Goal: Transaction & Acquisition: Purchase product/service

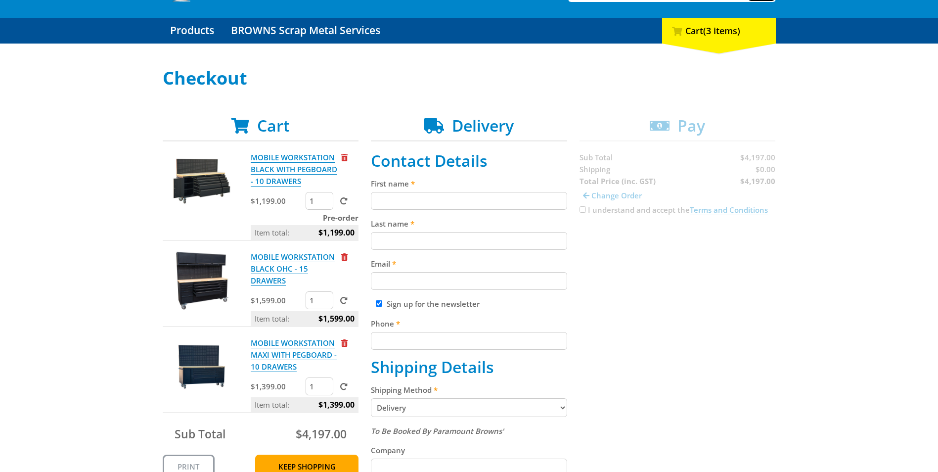
scroll to position [99, 0]
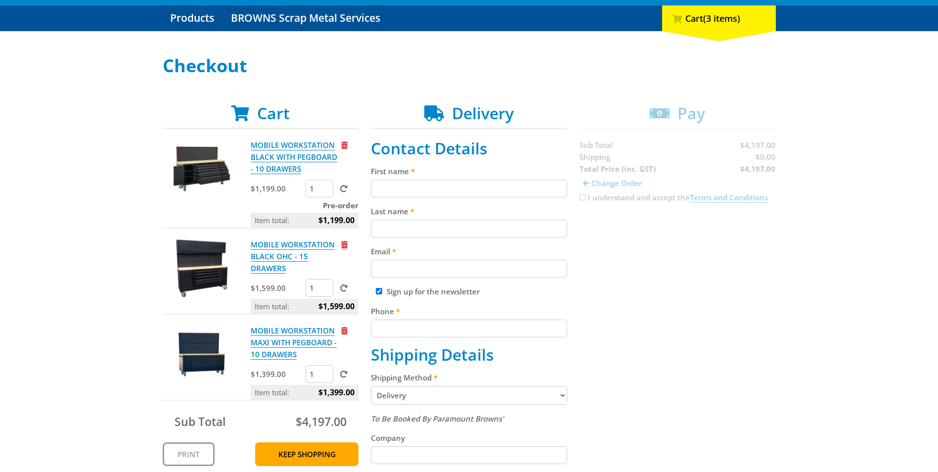
click at [345, 243] on span "Remove from cart" at bounding box center [344, 244] width 6 height 7
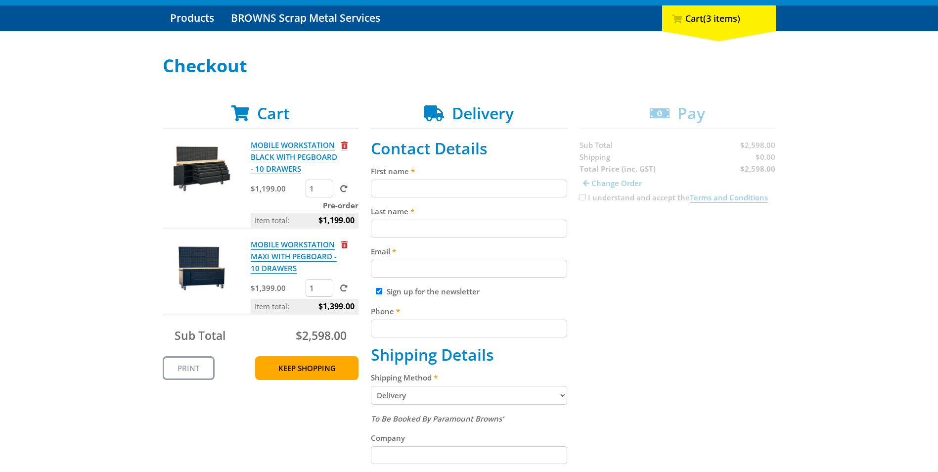
click at [343, 146] on span "Remove from cart" at bounding box center [344, 144] width 6 height 7
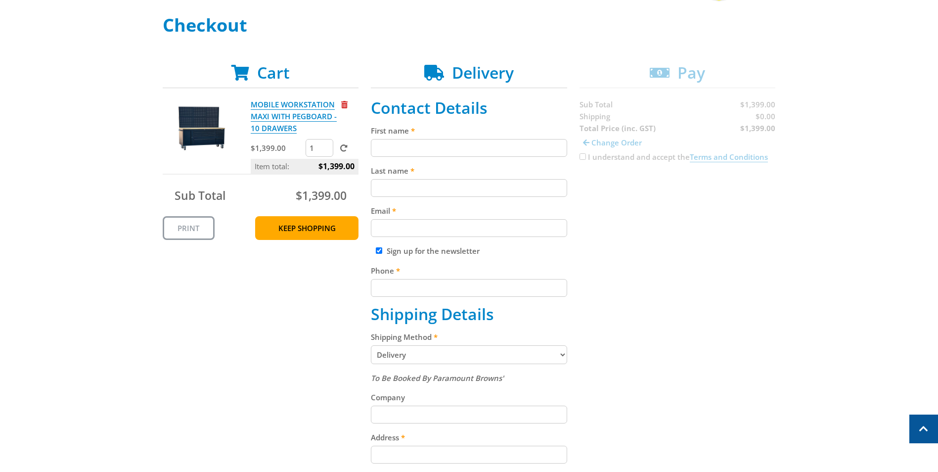
scroll to position [0, 0]
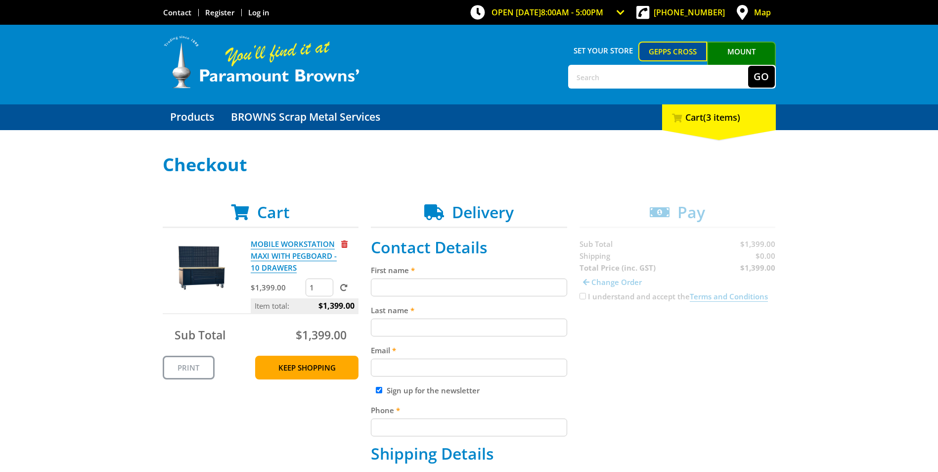
click at [404, 291] on input "First name" at bounding box center [469, 287] width 196 height 18
type input "[PERSON_NAME]"
type input "smart"
type input "[EMAIL_ADDRESS][DOMAIN_NAME]"
type input "0408600248"
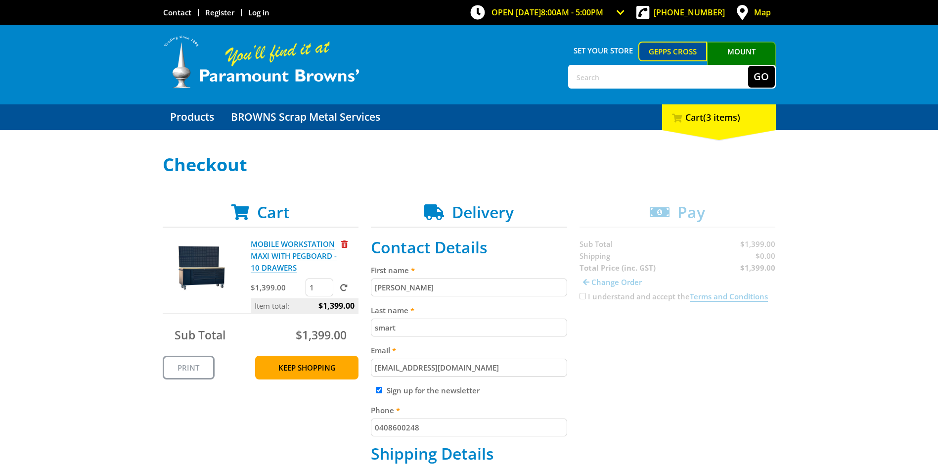
type input "Mission Australia"
type input "[STREET_ADDRESS][PERSON_NAME]"
type input "[GEOGRAPHIC_DATA], [GEOGRAPHIC_DATA], 5048"
type input "5048"
select select "SA"
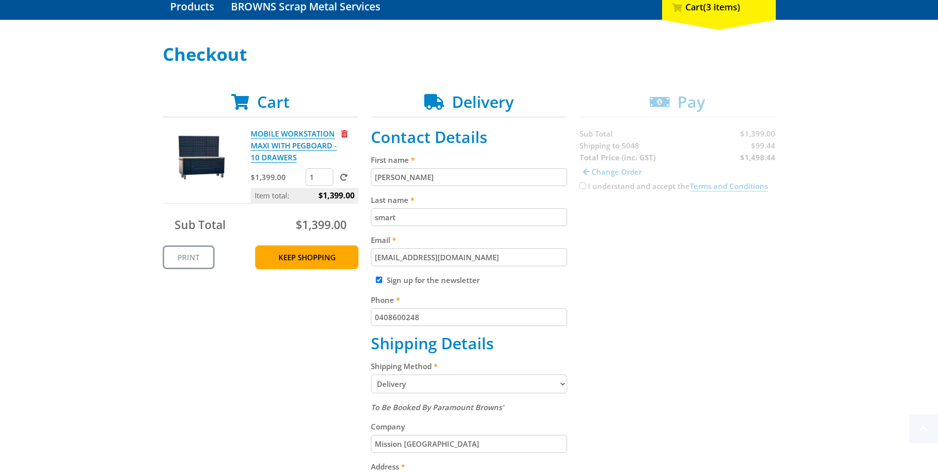
scroll to position [198, 0]
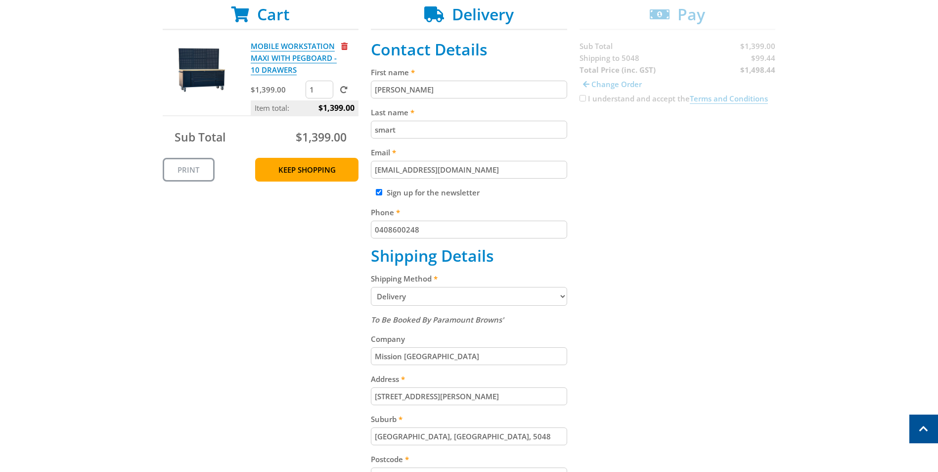
drag, startPoint x: 378, startPoint y: 192, endPoint x: 447, endPoint y: 235, distance: 81.9
click at [378, 192] on input "Sign up for the newsletter" at bounding box center [379, 192] width 6 height 6
checkbox input "false"
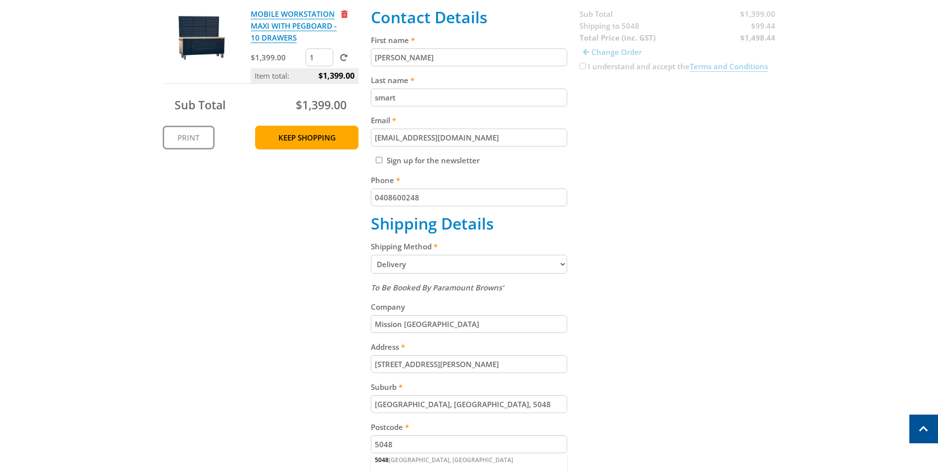
scroll to position [247, 0]
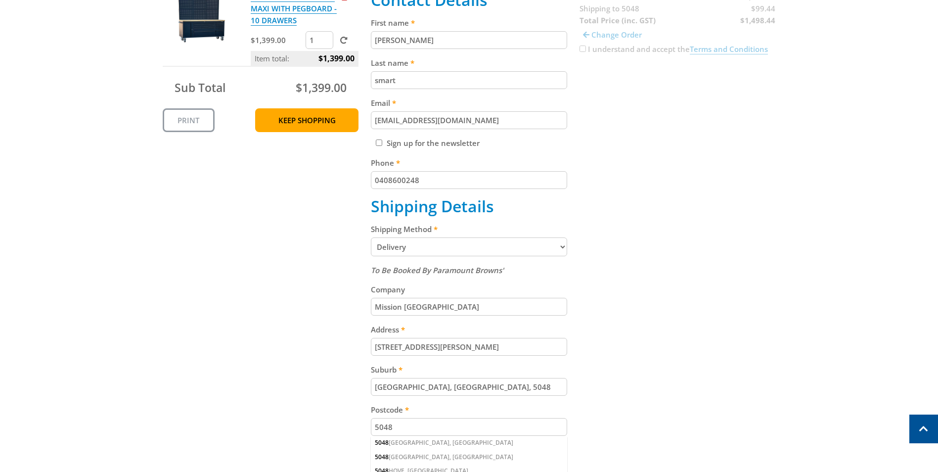
click at [549, 250] on select "Pickup from Gepps Cross Delivery" at bounding box center [469, 246] width 196 height 19
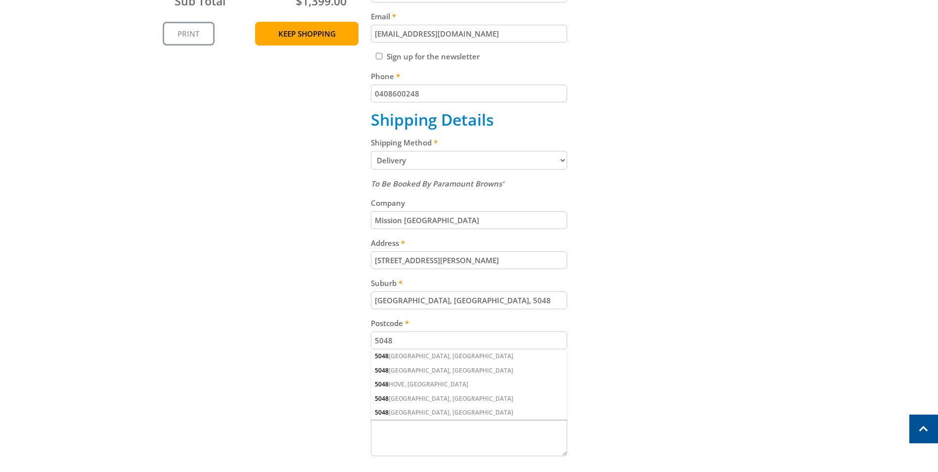
scroll to position [346, 0]
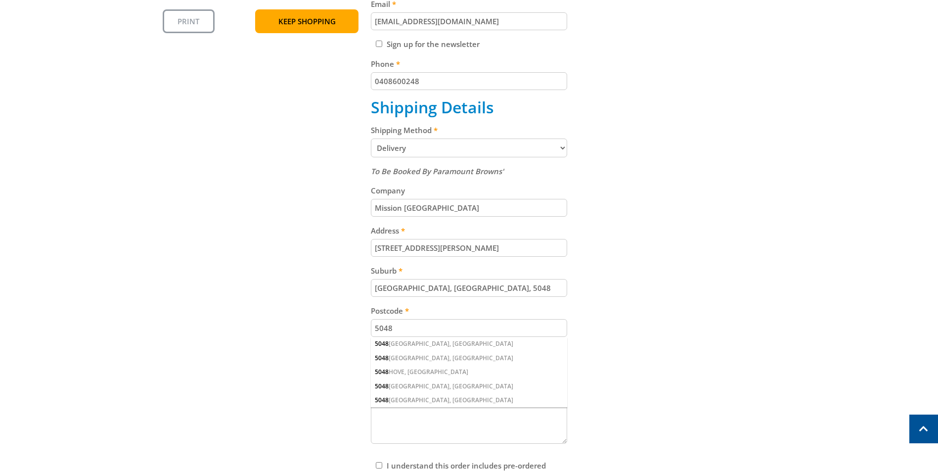
drag, startPoint x: 454, startPoint y: 211, endPoint x: 358, endPoint y: 205, distance: 96.6
click at [358, 205] on div "Cart MOBILE WORKSTATION MAXI WITH PEGBOARD - 10 DRAWERS $1,399.00 1 Item total:…" at bounding box center [469, 200] width 613 height 686
click at [707, 262] on div "Cart MOBILE WORKSTATION MAXI WITH PEGBOARD - 10 DRAWERS $1,399.00 1 Item total:…" at bounding box center [469, 200] width 613 height 686
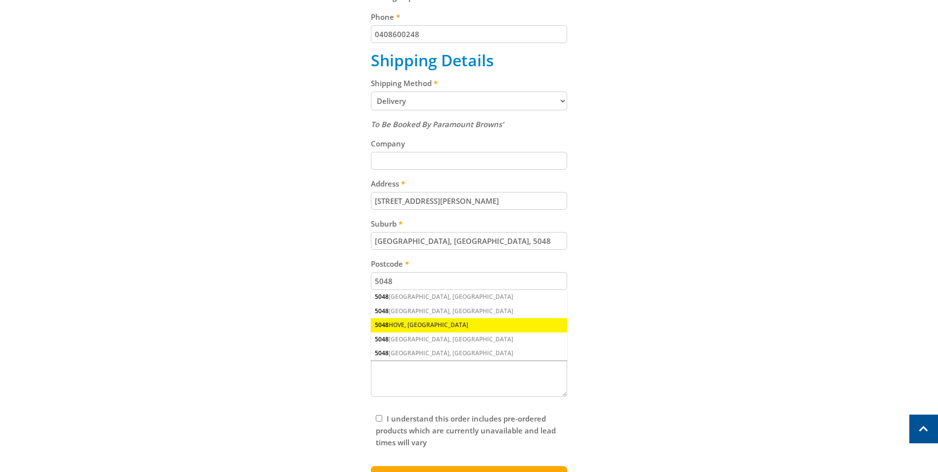
scroll to position [396, 0]
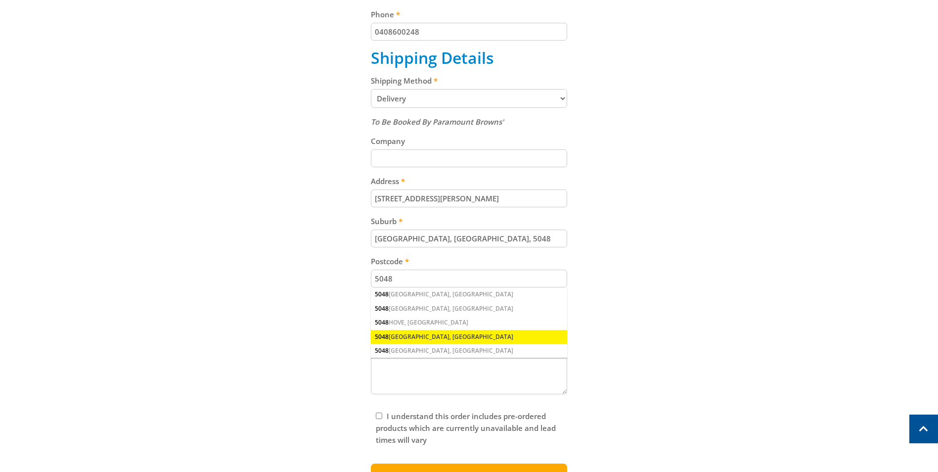
click at [417, 337] on div "5048 NORTH BRIGHTON, SA" at bounding box center [469, 337] width 196 height 14
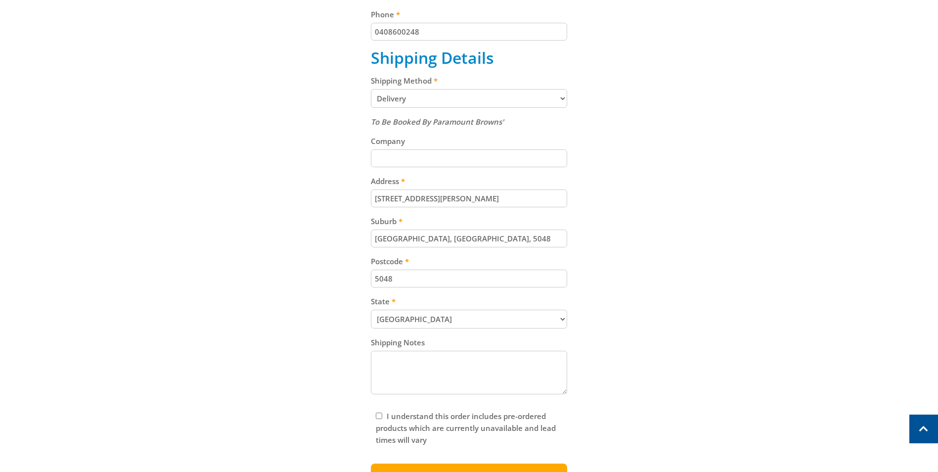
click at [439, 370] on textarea "Shipping Notes" at bounding box center [469, 373] width 196 height 44
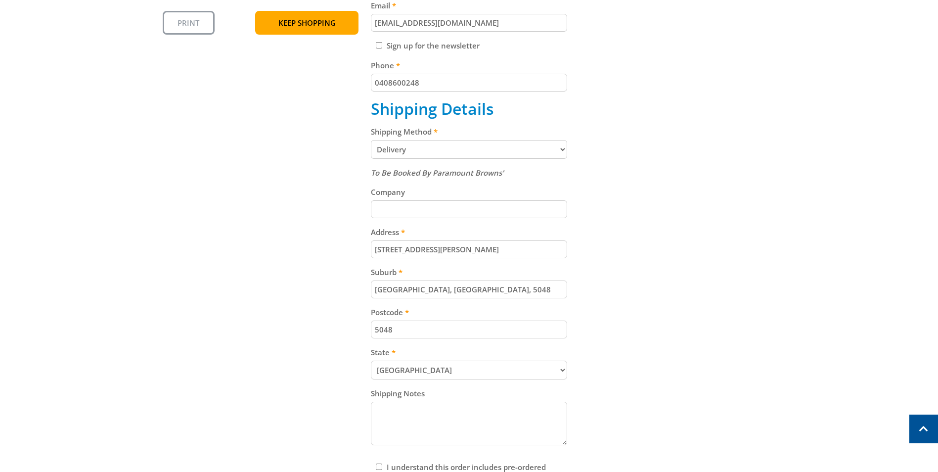
scroll to position [494, 0]
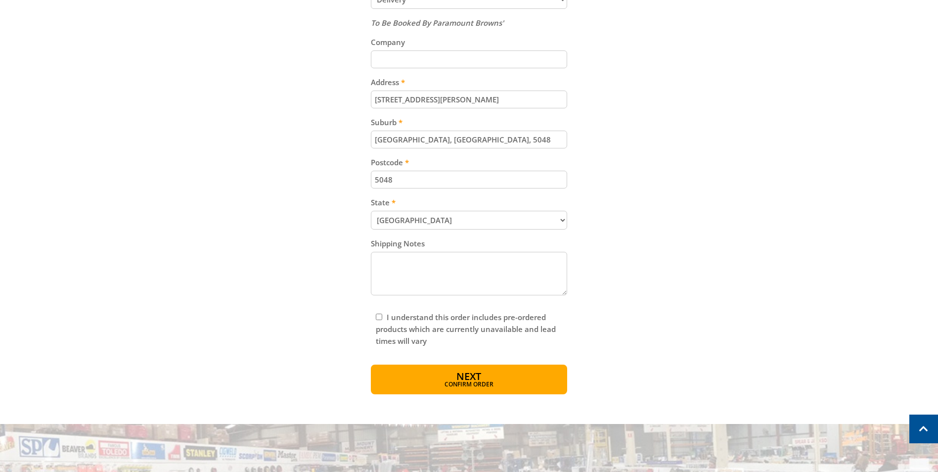
click at [382, 317] on input "I understand this order includes pre-ordered products which are currently unava…" at bounding box center [379, 316] width 6 height 6
checkbox input "true"
click at [473, 385] on span "Confirm order" at bounding box center [469, 385] width 154 height 6
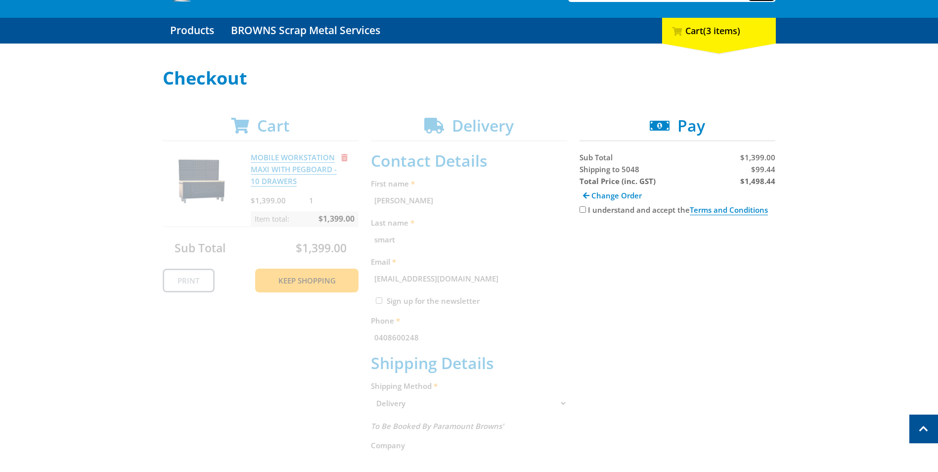
scroll to position [54, 0]
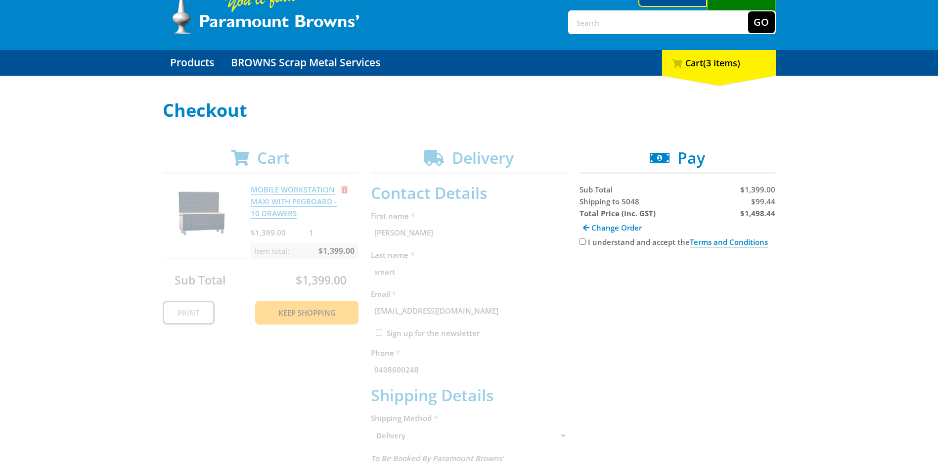
click at [580, 243] on input "I understand and accept the Terms and Conditions" at bounding box center [582, 241] width 6 height 6
checkbox input "true"
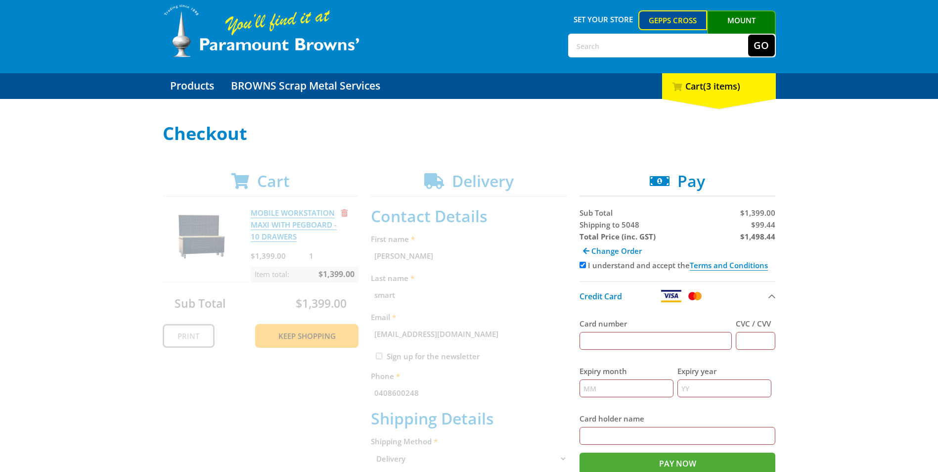
scroll to position [148, 0]
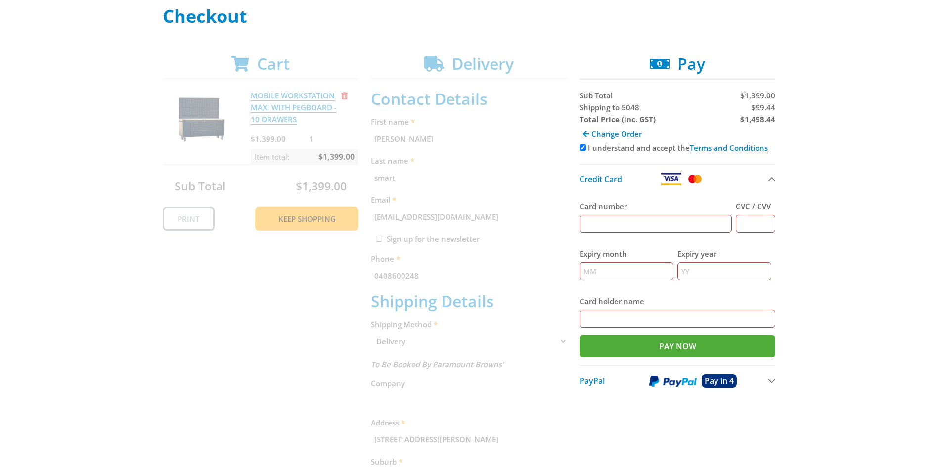
click at [517, 209] on div "Cart MOBILE WORKSTATION MAXI WITH PEGBOARD - 10 DRAWERS $1,399.00 1 Item total:…" at bounding box center [469, 391] width 613 height 675
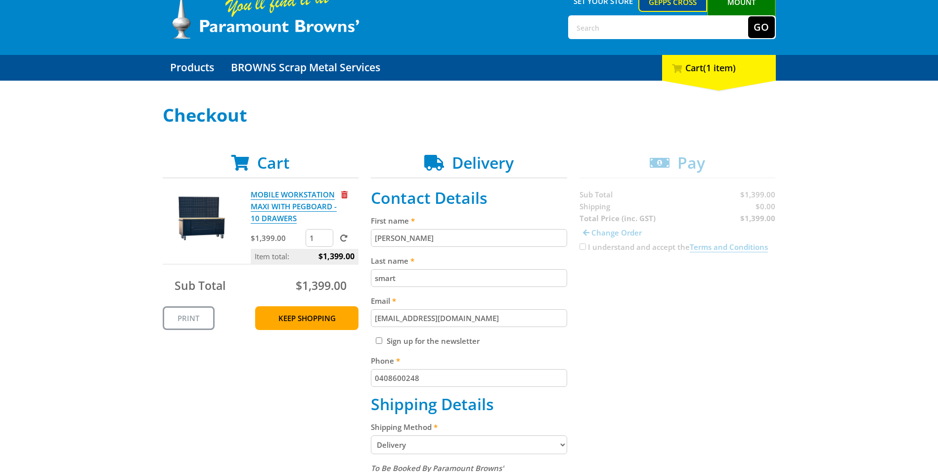
scroll to position [99, 0]
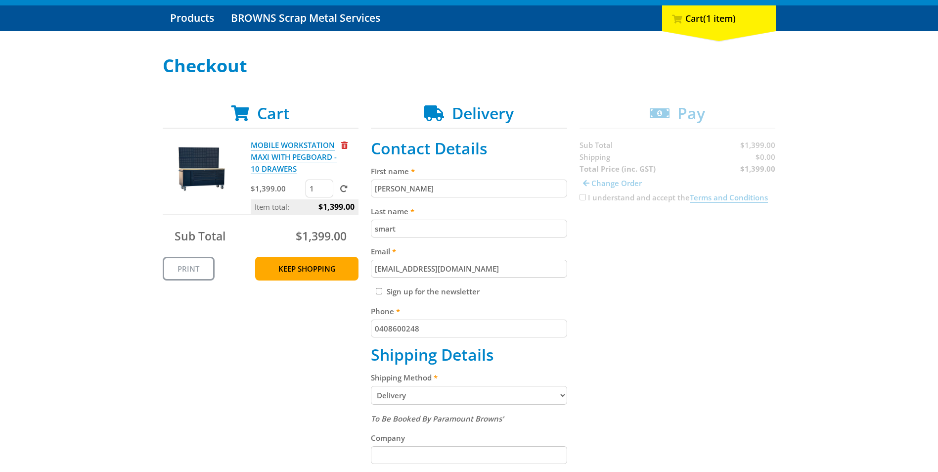
click at [502, 190] on input "[PERSON_NAME]" at bounding box center [469, 188] width 196 height 18
click at [612, 281] on div "Cart MOBILE WORKSTATION MAXI WITH PEGBOARD - 10 DRAWERS $1,399.00 1 Item total:…" at bounding box center [469, 420] width 613 height 632
click at [281, 265] on link "Keep Shopping" at bounding box center [306, 269] width 103 height 24
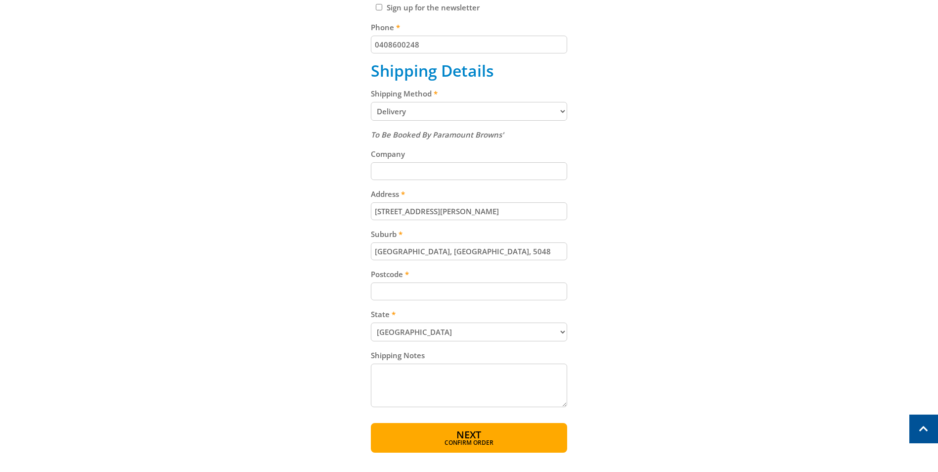
scroll to position [396, 0]
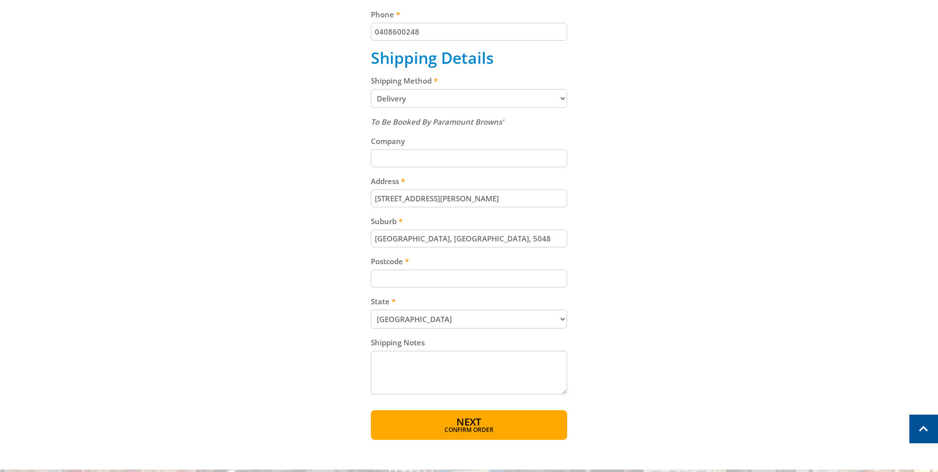
click at [432, 277] on input "Postcode" at bounding box center [469, 278] width 196 height 18
type input "5048"
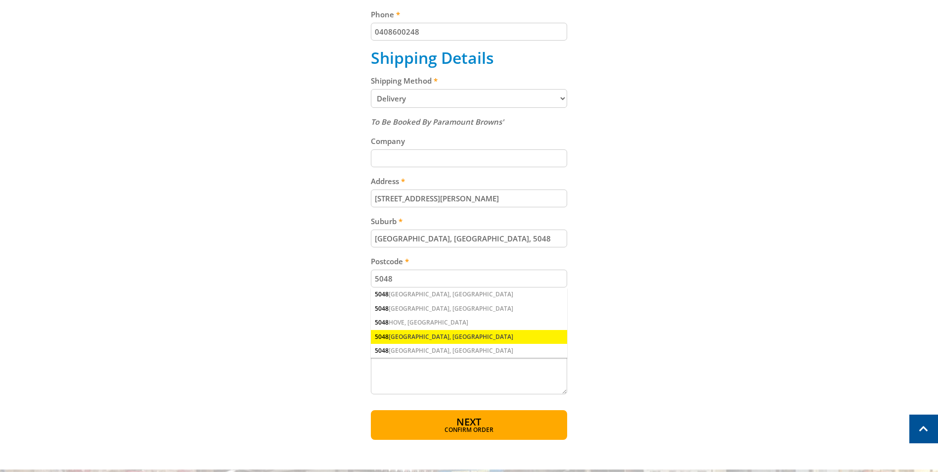
click at [429, 338] on div "5048 NORTH BRIGHTON, SA" at bounding box center [469, 337] width 196 height 14
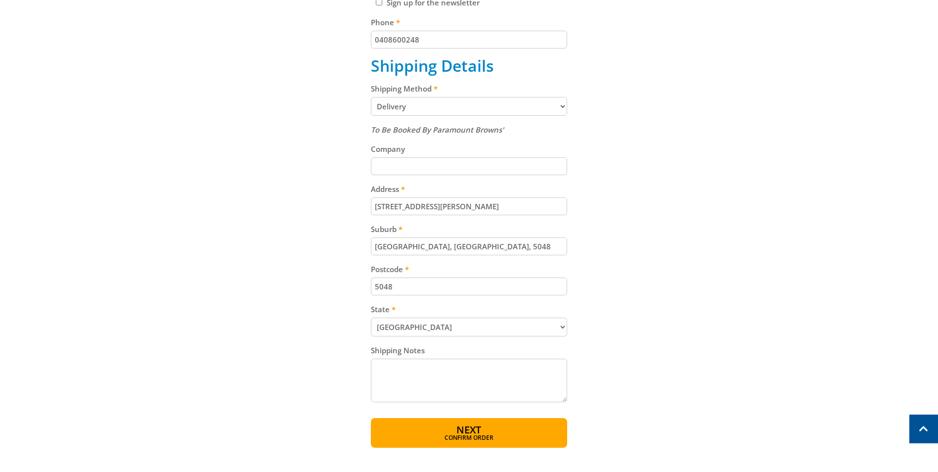
scroll to position [544, 0]
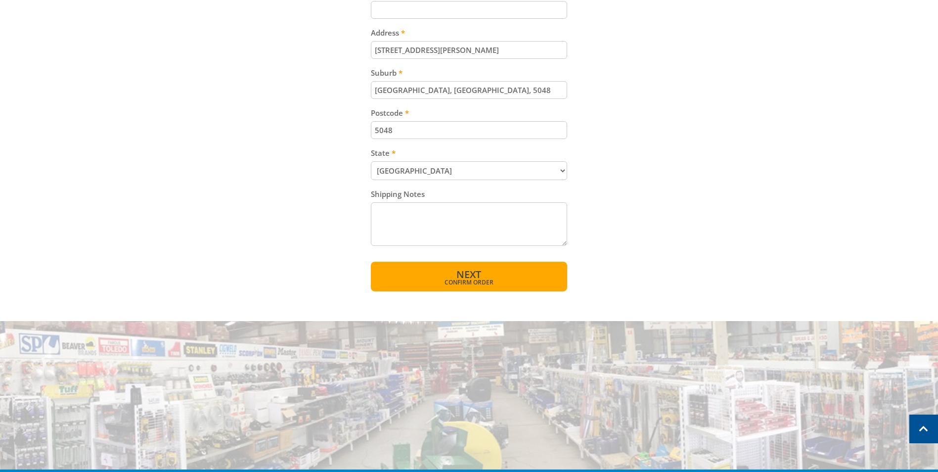
click at [480, 285] on span "Confirm order" at bounding box center [469, 282] width 154 height 6
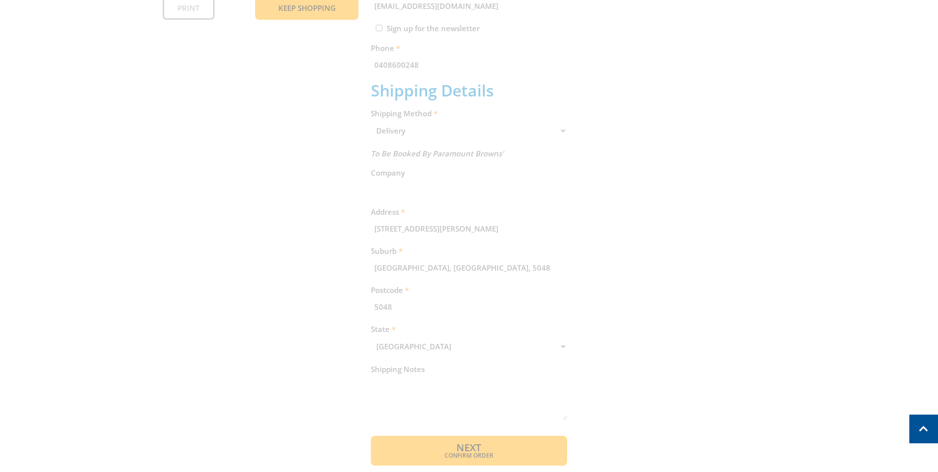
scroll to position [203, 0]
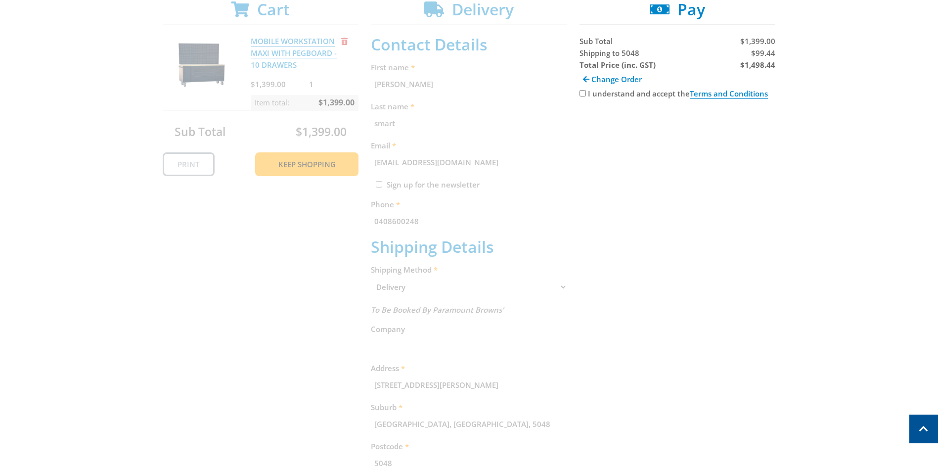
click at [584, 93] on input "I understand and accept the Terms and Conditions" at bounding box center [582, 93] width 6 height 6
checkbox input "true"
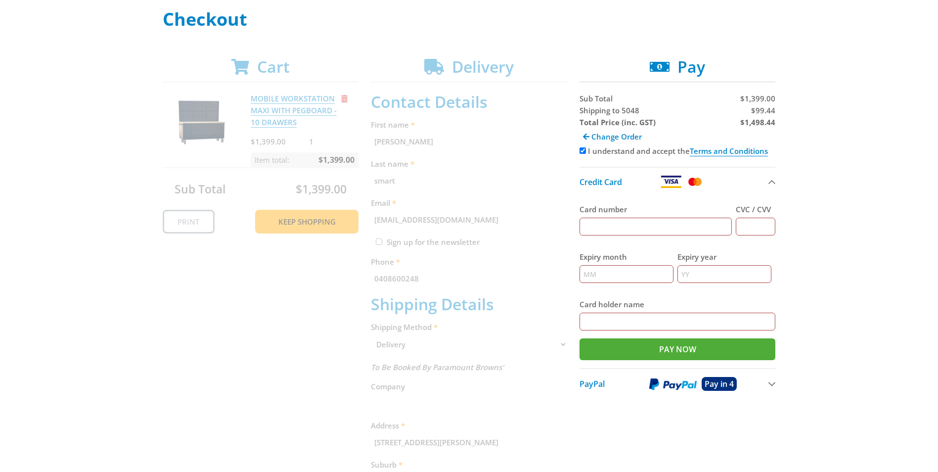
scroll to position [148, 0]
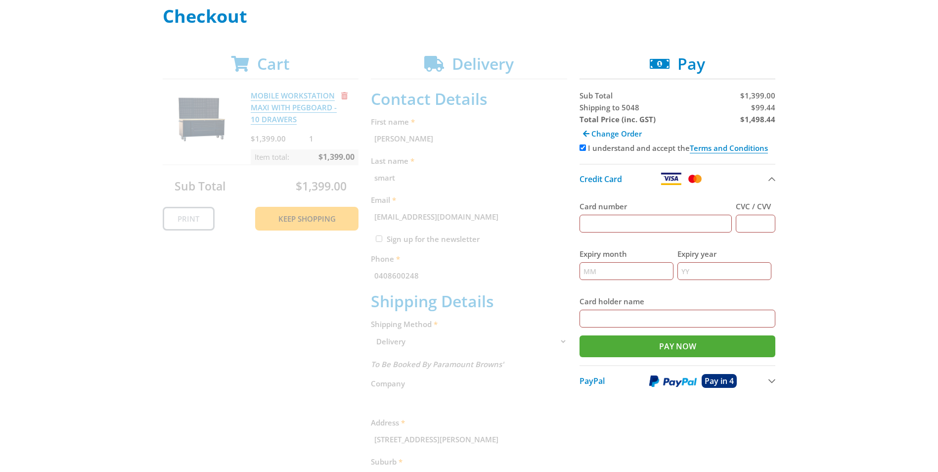
click at [802, 26] on div "Select your Delivery Method Personal Pick up Available in 5 days Courier Pick u…" at bounding box center [469, 340] width 938 height 669
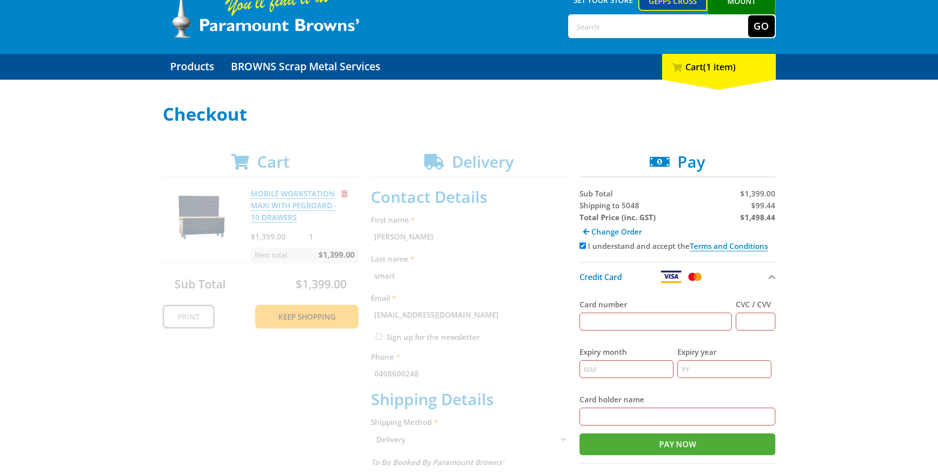
scroll to position [0, 0]
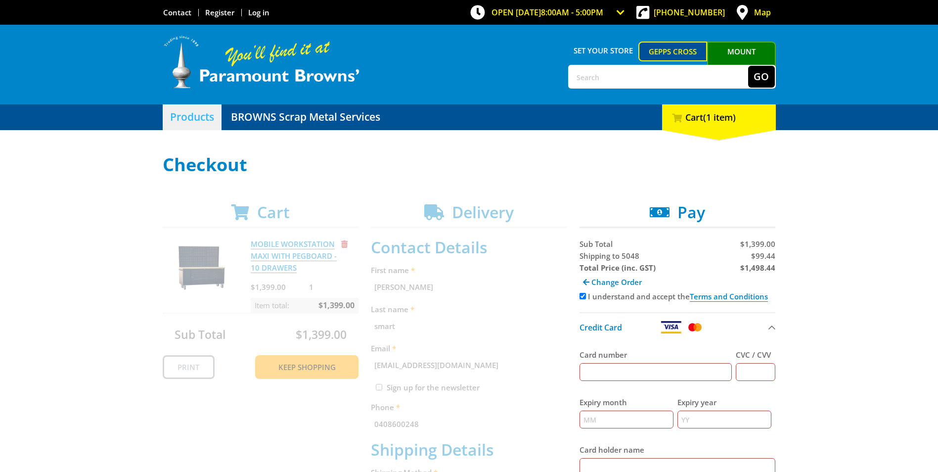
click at [183, 119] on link "Products" at bounding box center [192, 117] width 59 height 26
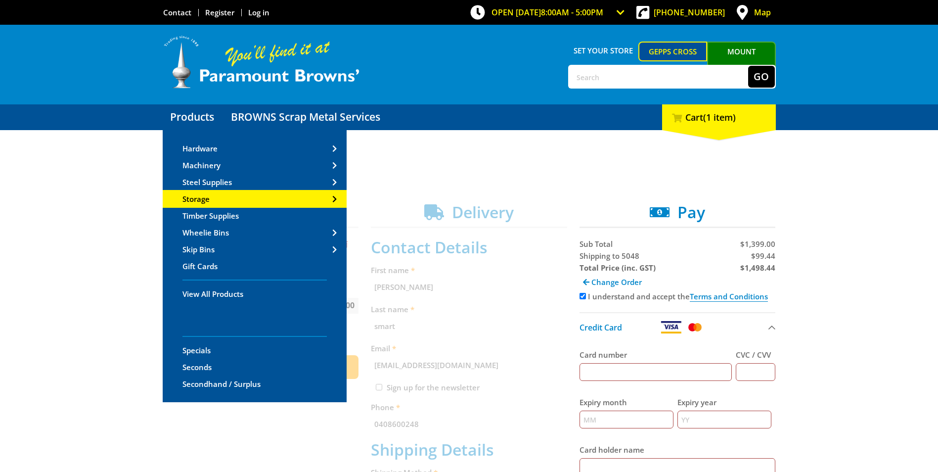
click at [202, 200] on span "Storage" at bounding box center [195, 199] width 27 height 10
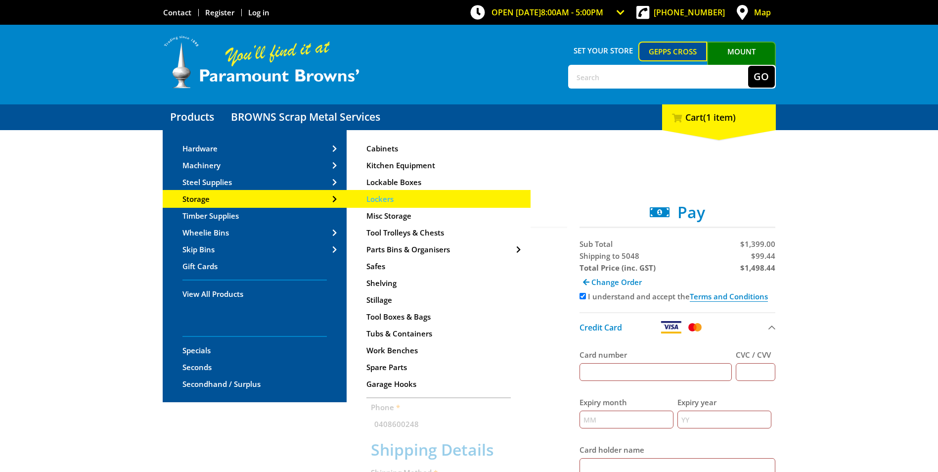
click at [387, 198] on span "Lockers" at bounding box center [379, 199] width 27 height 10
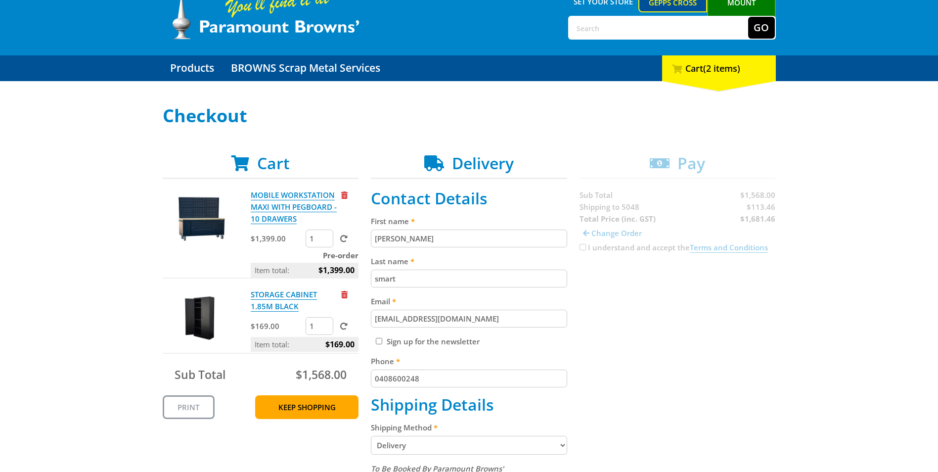
scroll to position [49, 0]
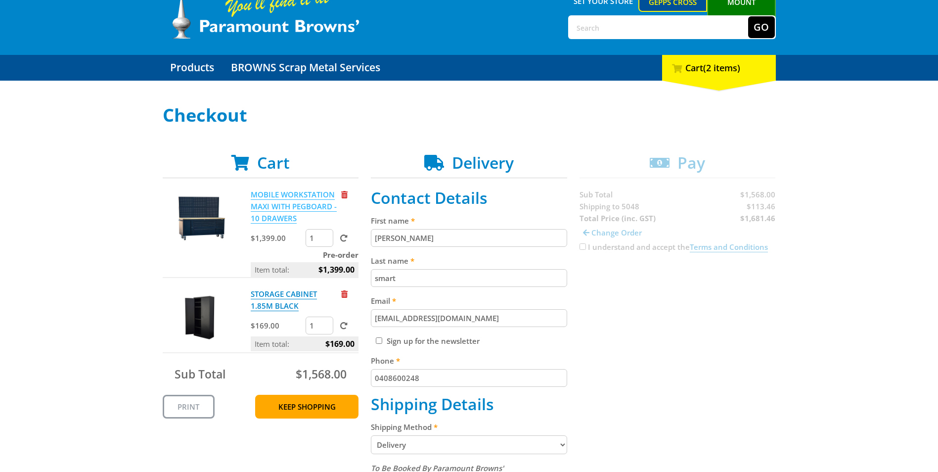
click at [270, 220] on link "MOBILE WORKSTATION MAXI WITH PEGBOARD - 10 DRAWERS" at bounding box center [294, 206] width 86 height 34
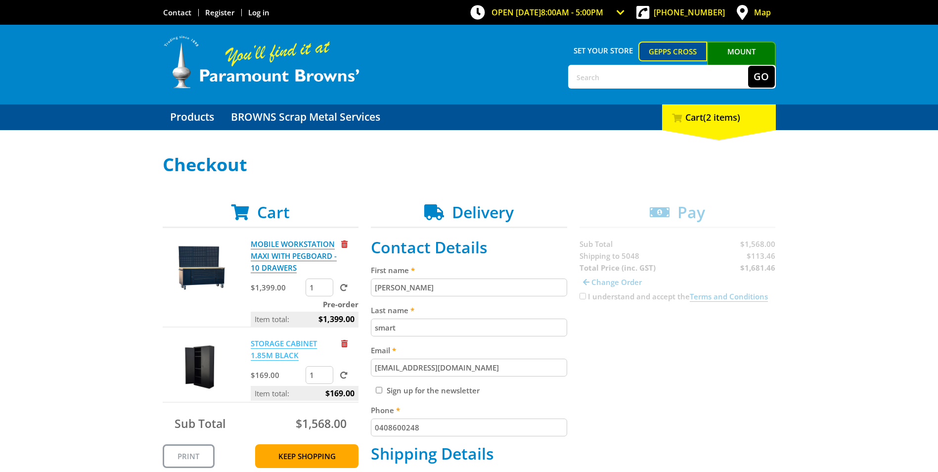
click at [276, 353] on link "STORAGE CABINET 1.85M BLACK" at bounding box center [284, 349] width 66 height 22
click at [262, 251] on link "MOBILE WORKSTATION MAXI WITH PEGBOARD - 10 DRAWERS" at bounding box center [294, 256] width 86 height 34
click at [321, 378] on input "1" at bounding box center [320, 375] width 28 height 18
type input "2"
click at [325, 373] on input "2" at bounding box center [320, 375] width 28 height 18
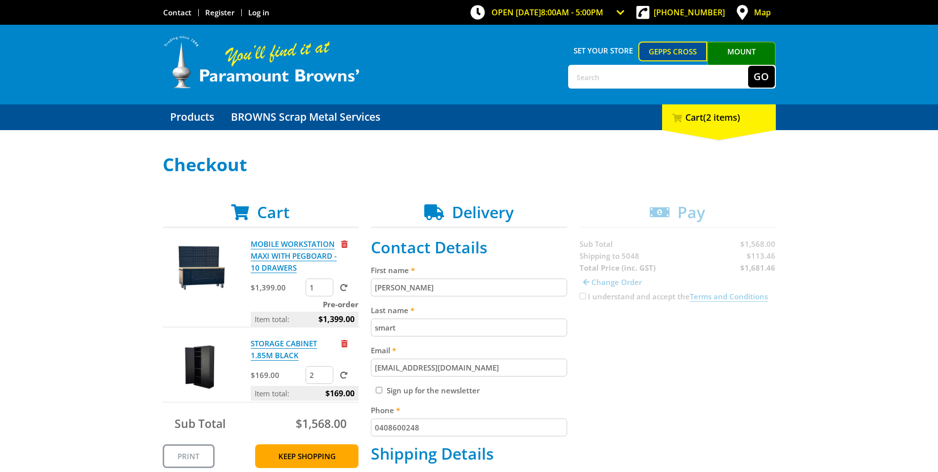
click at [346, 376] on span at bounding box center [343, 374] width 7 height 7
click at [0, 0] on input "submit" at bounding box center [0, 0] width 0 height 0
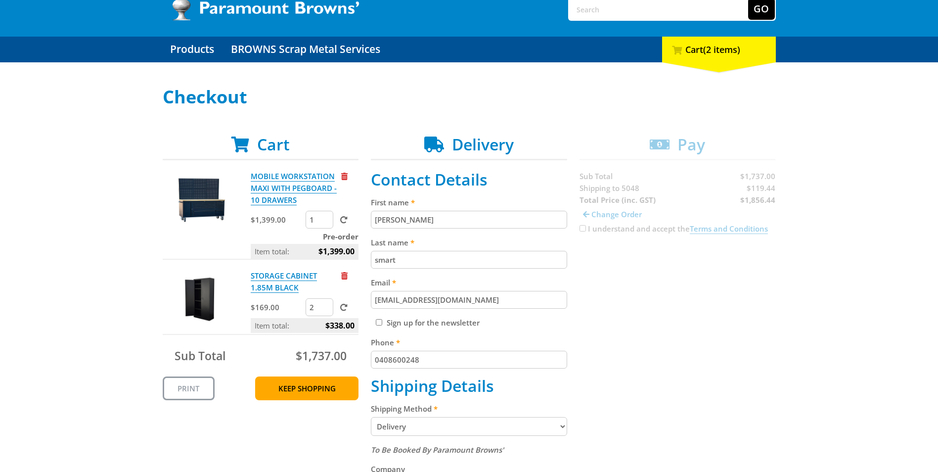
scroll to position [99, 0]
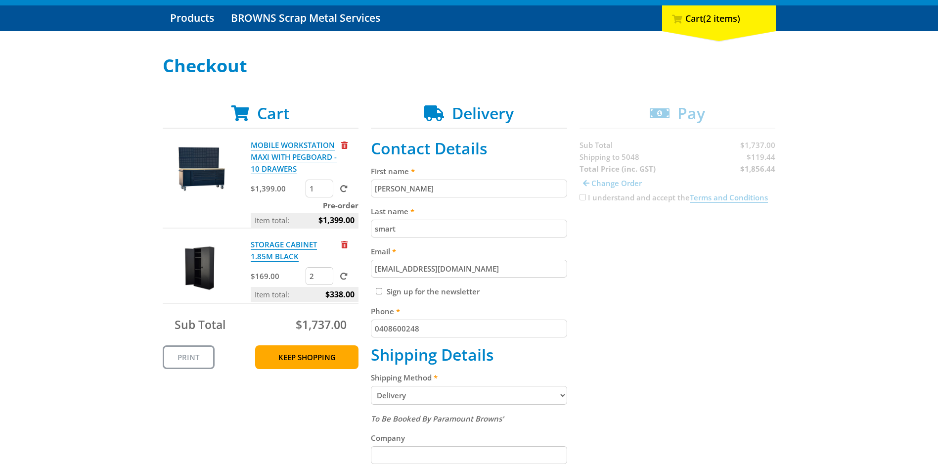
click at [312, 393] on div "Cart MOBILE WORKSTATION MAXI WITH PEGBOARD - 10 DRAWERS $1,399.00 1 Pre-order I…" at bounding box center [469, 473] width 613 height 739
